Goal: Task Accomplishment & Management: Use online tool/utility

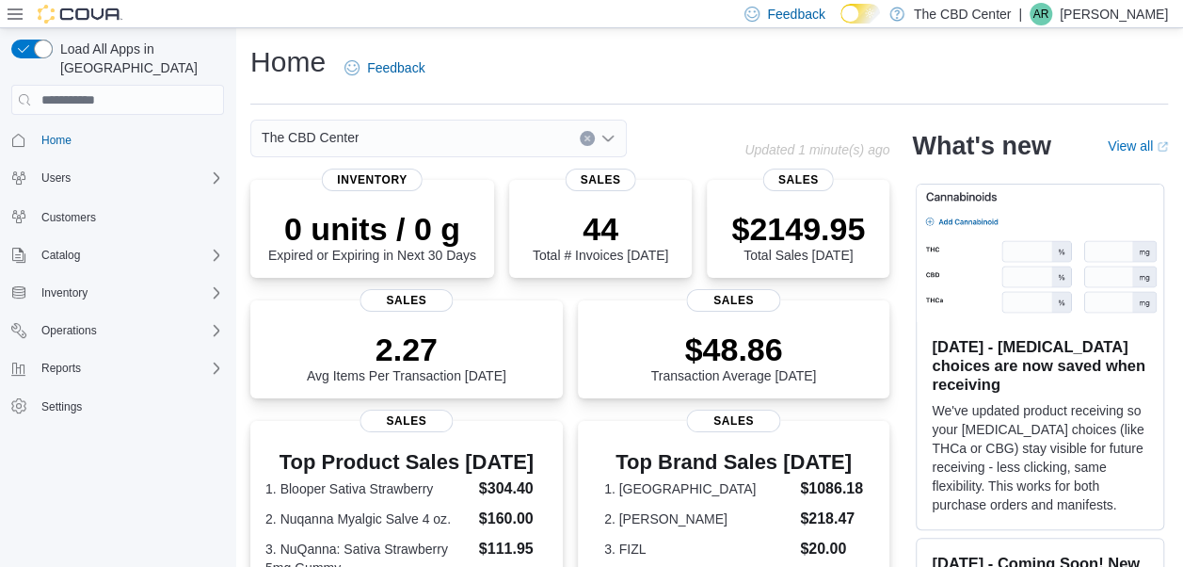
click at [608, 147] on div "The CBD Center" at bounding box center [438, 139] width 377 height 38
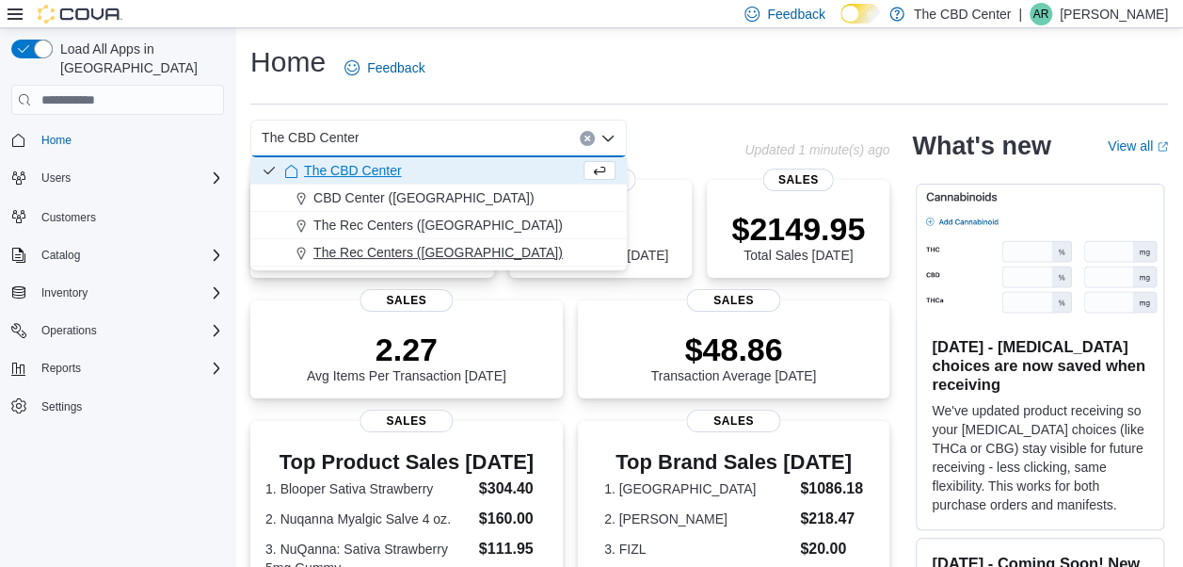
click at [473, 250] on span "The Rec Centers ([GEOGRAPHIC_DATA])" at bounding box center [437, 252] width 249 height 19
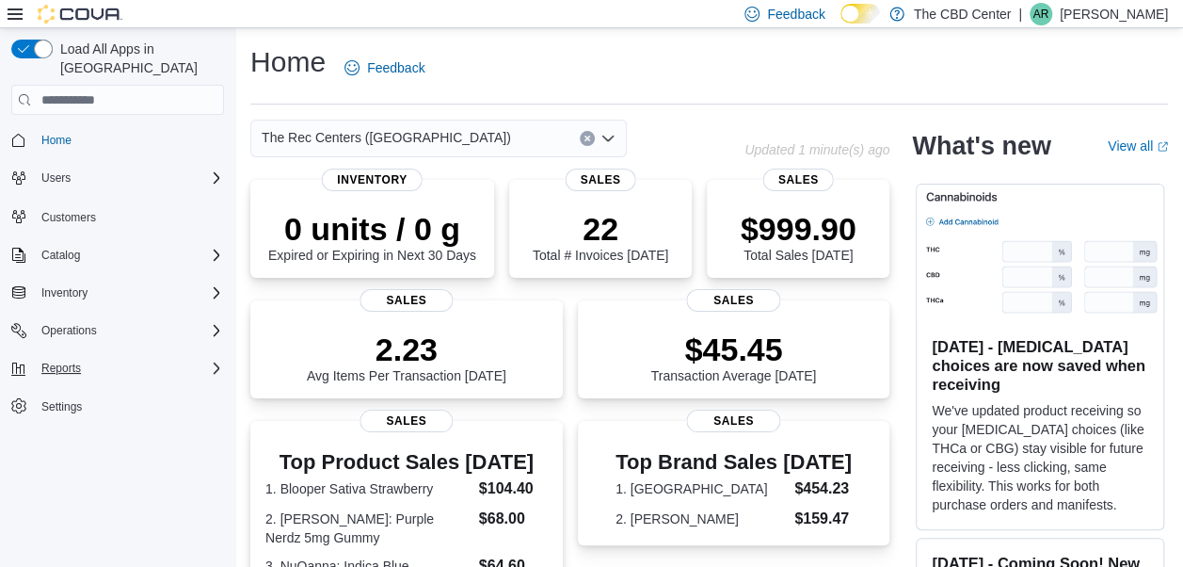
click at [114, 357] on div "Reports" at bounding box center [129, 368] width 190 height 23
click at [79, 410] on link "Reports" at bounding box center [53, 421] width 55 height 23
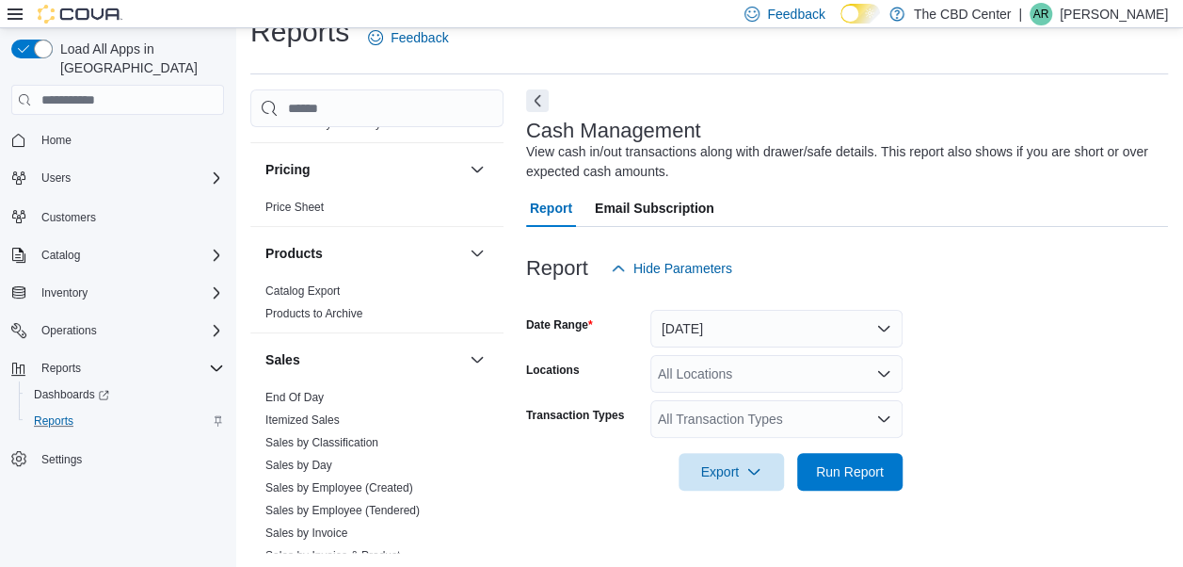
scroll to position [1134, 0]
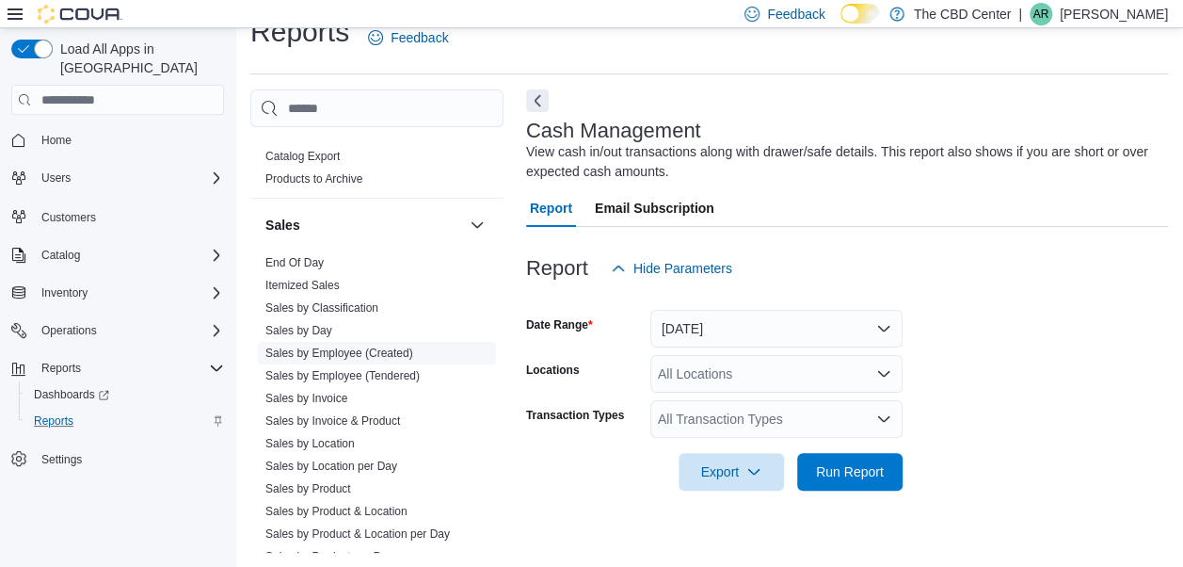
click at [382, 349] on link "Sales by Employee (Created)" at bounding box center [339, 352] width 148 height 13
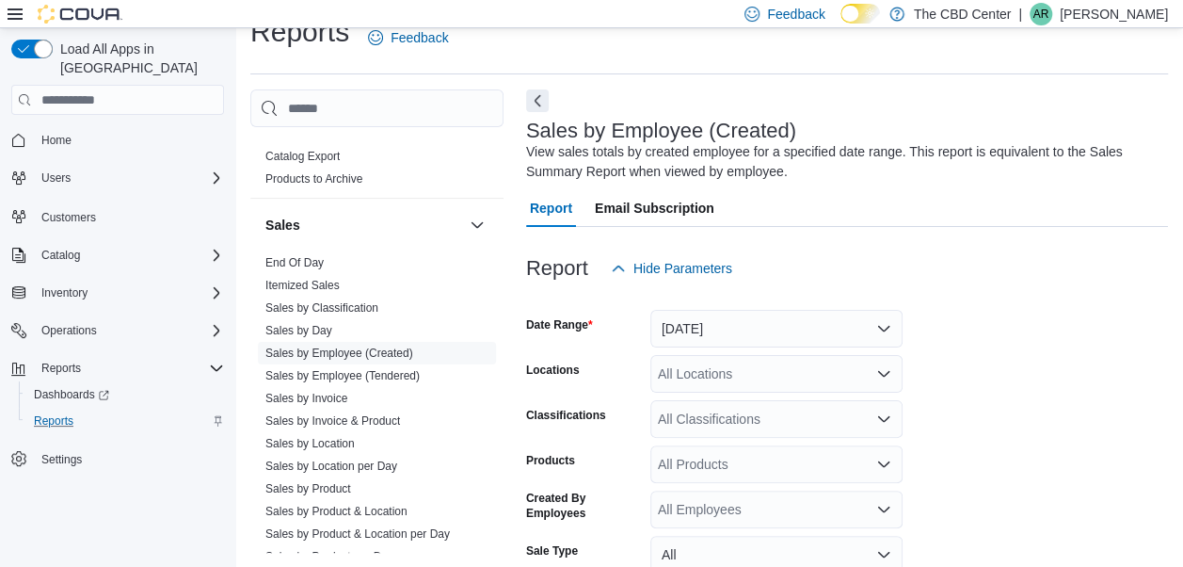
scroll to position [63, 0]
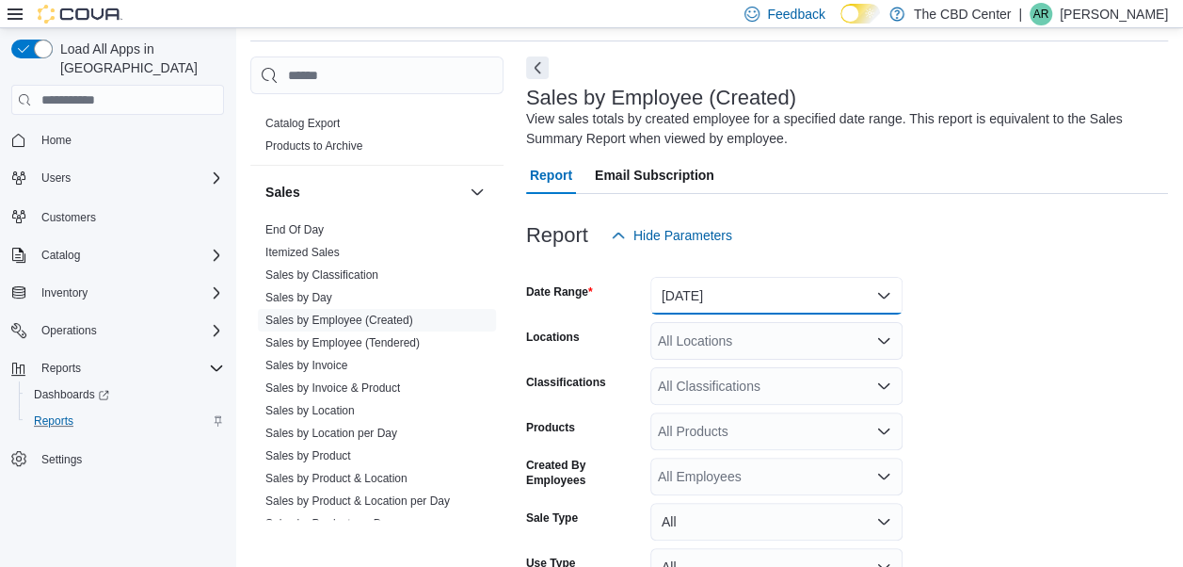
click at [796, 296] on button "[DATE]" at bounding box center [777, 296] width 252 height 38
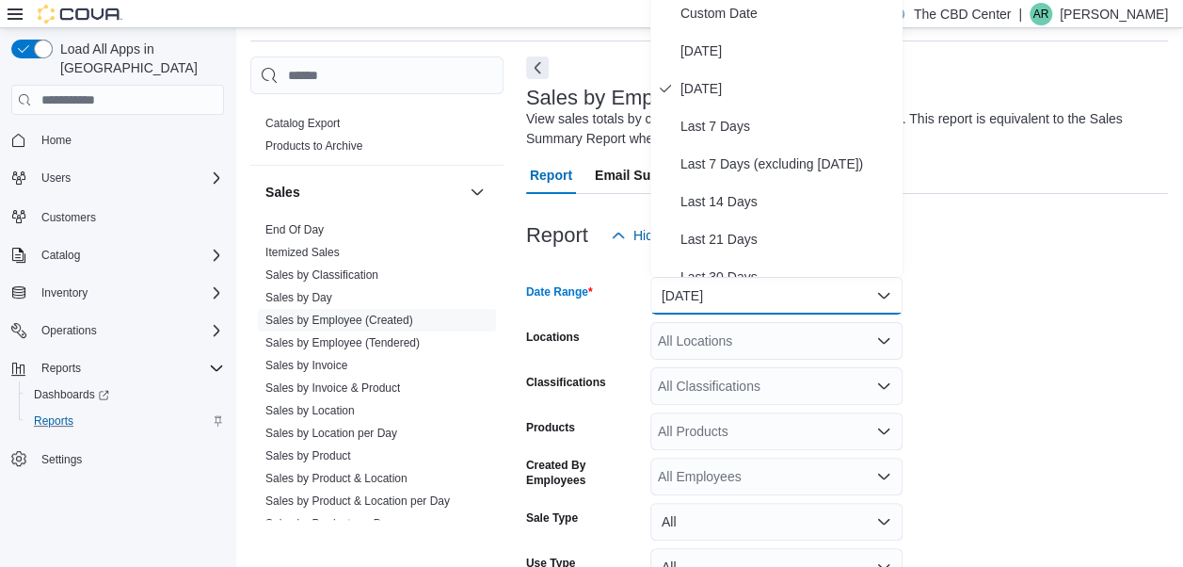
scroll to position [57, 0]
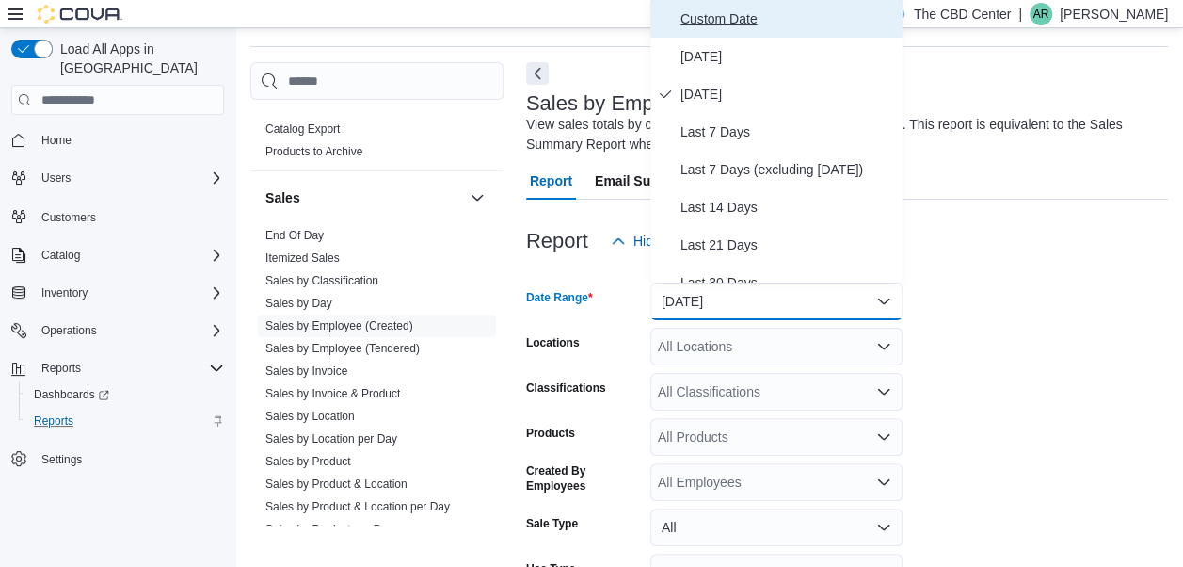
click at [720, 24] on span "Custom Date" at bounding box center [788, 19] width 215 height 23
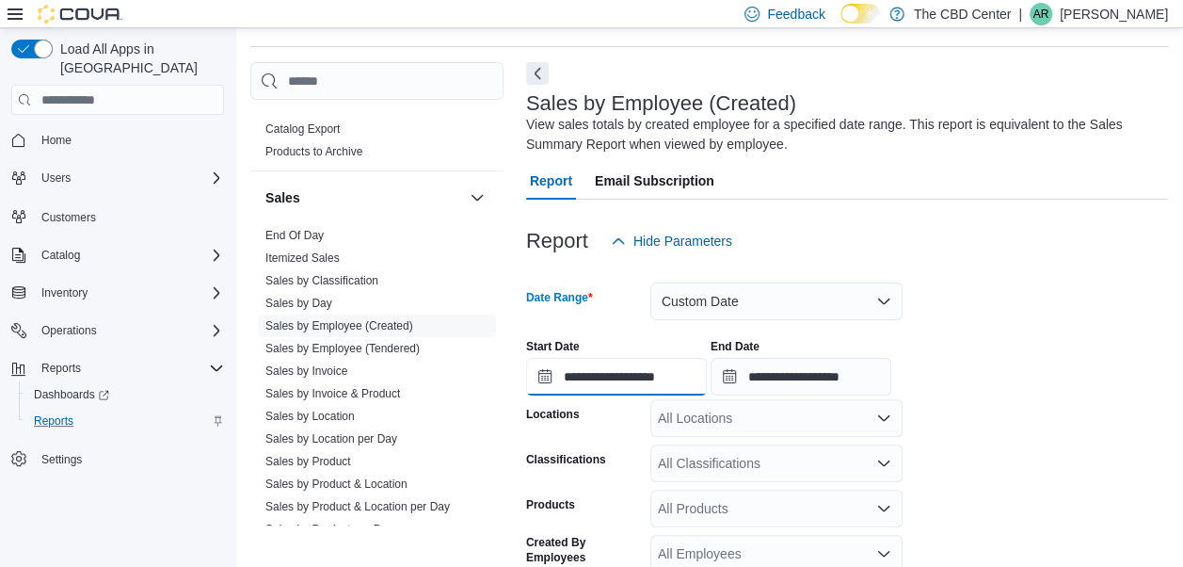
click at [575, 381] on input "**********" at bounding box center [616, 377] width 181 height 38
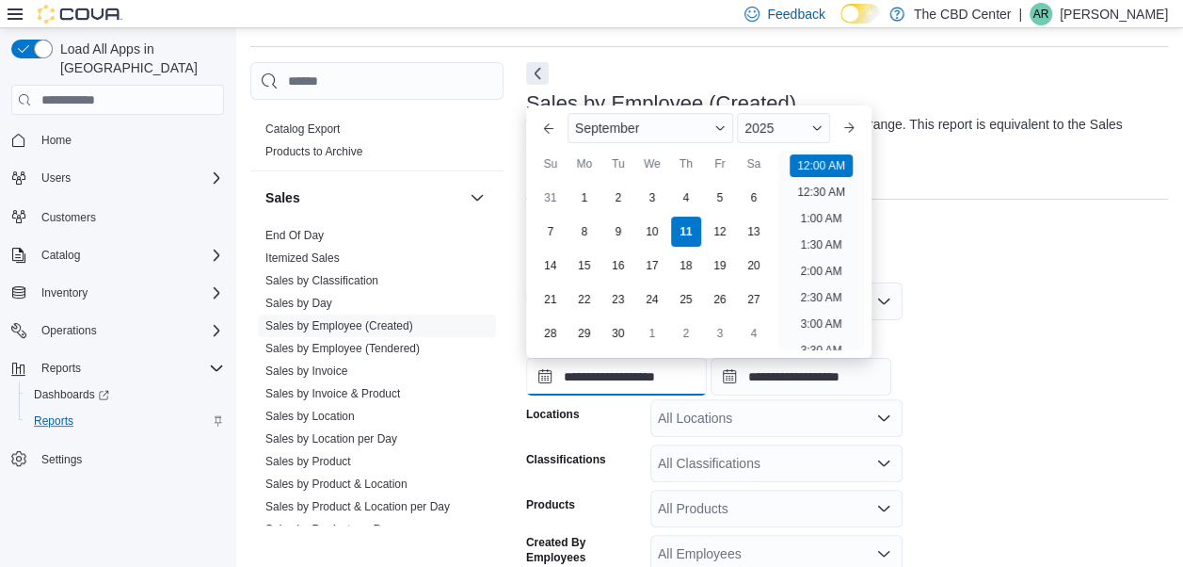
scroll to position [58, 0]
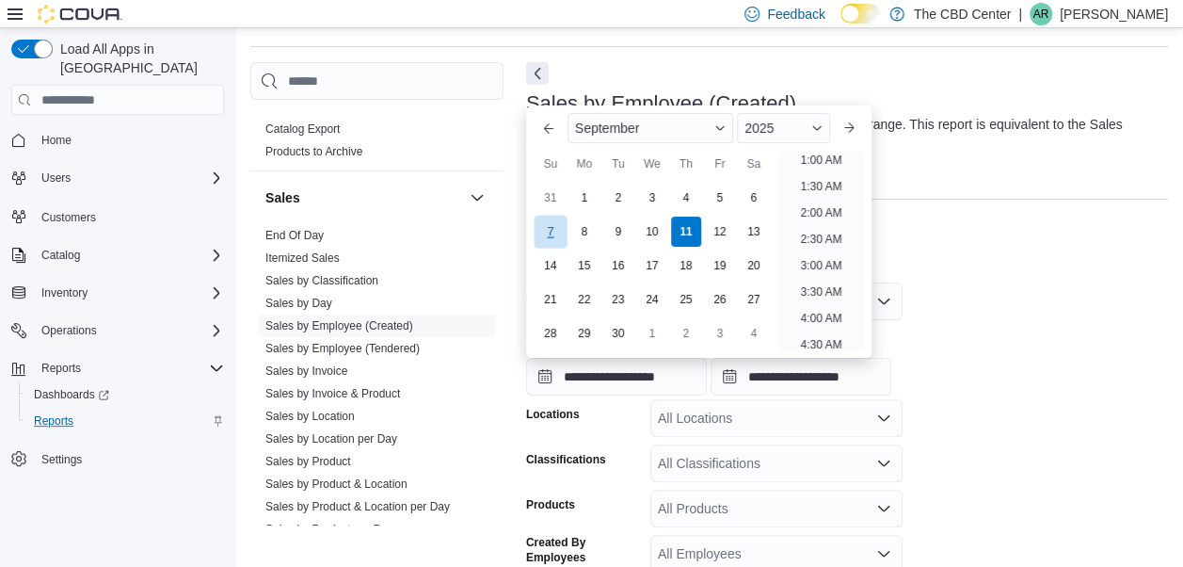
click at [542, 233] on div "7" at bounding box center [550, 231] width 33 height 33
type input "**********"
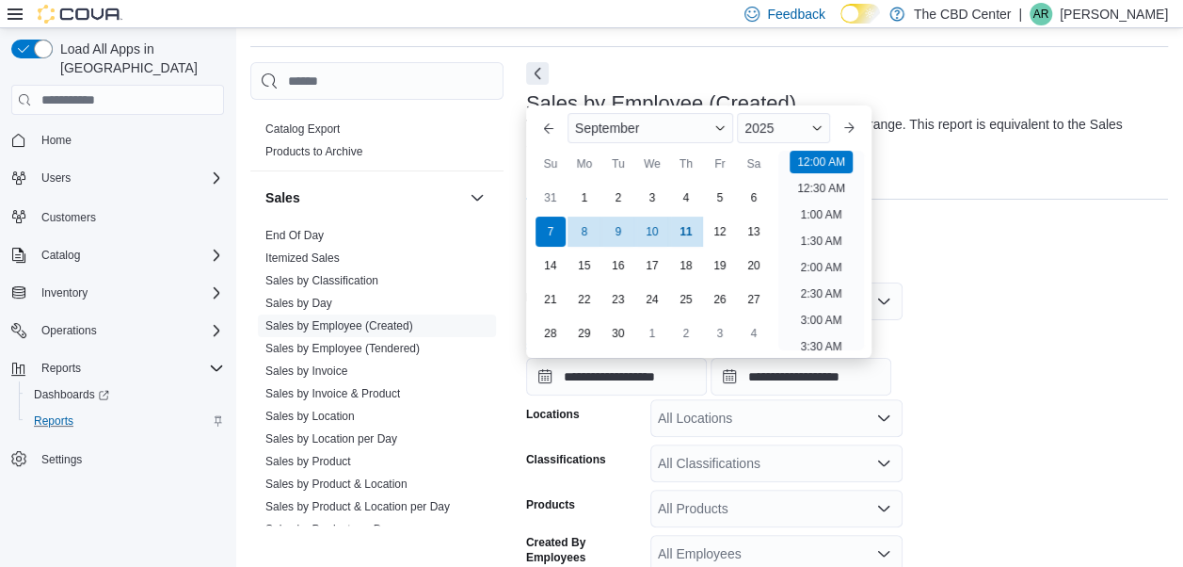
click at [976, 381] on div "**********" at bounding box center [847, 360] width 642 height 72
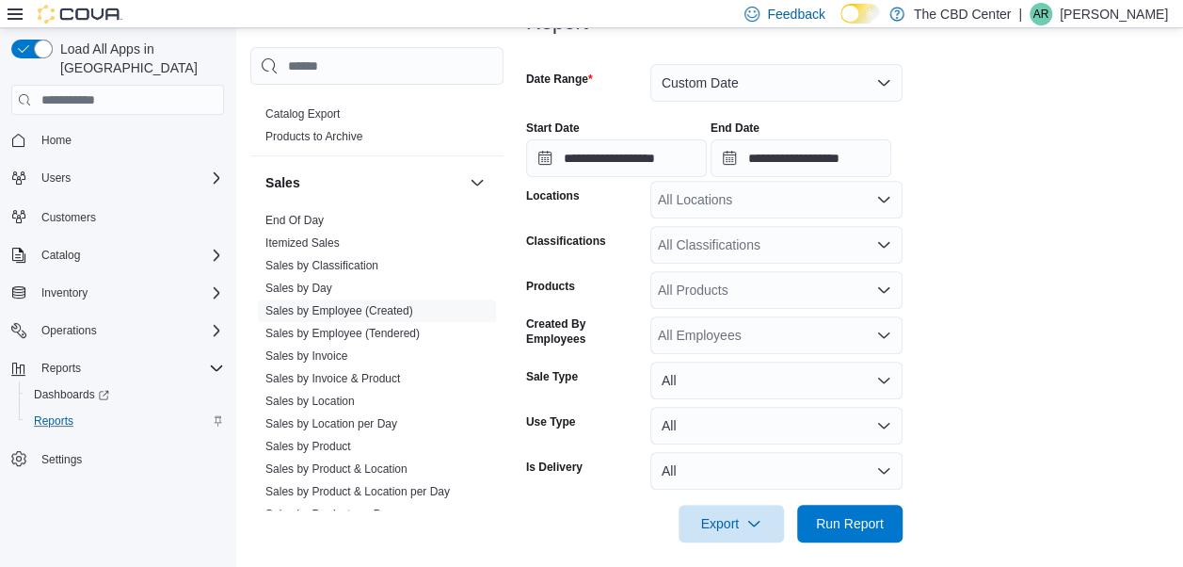
scroll to position [289, 0]
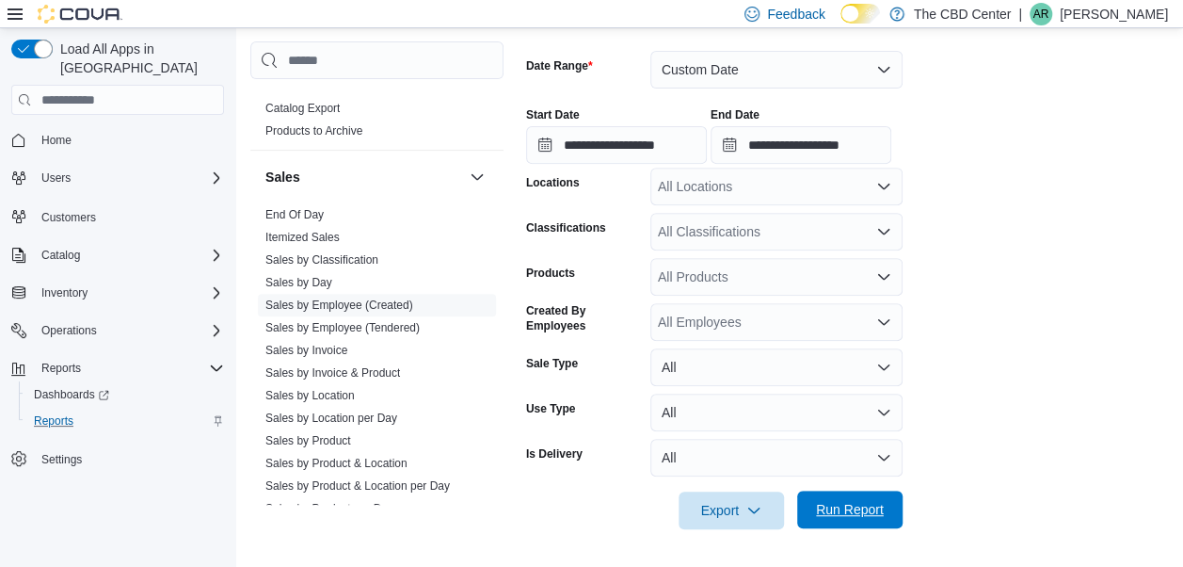
click at [869, 507] on span "Run Report" at bounding box center [850, 509] width 68 height 19
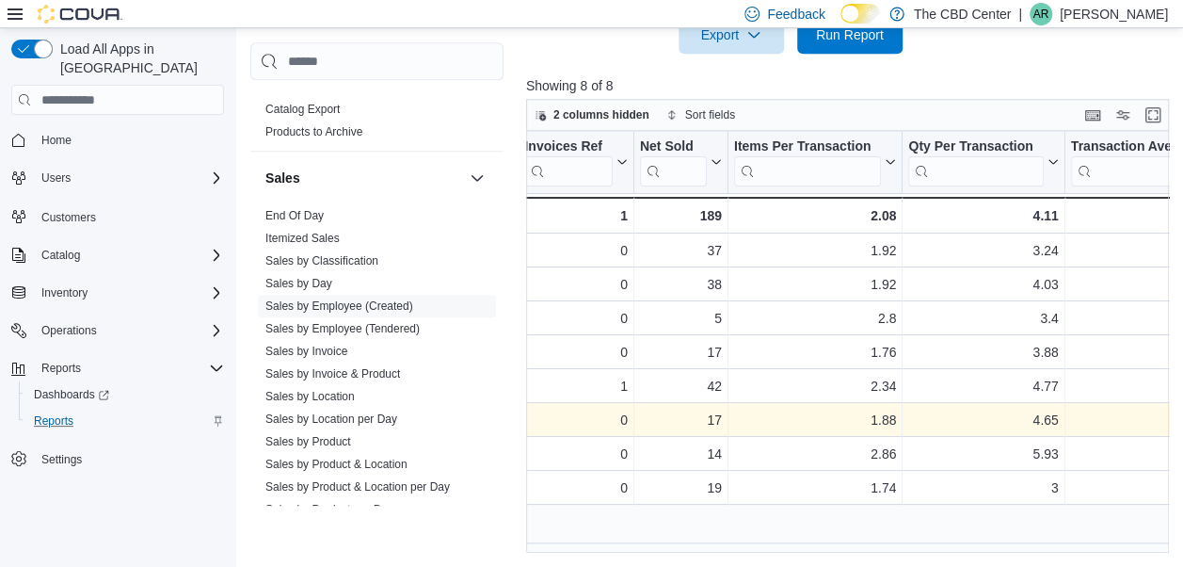
scroll to position [0, 471]
